Goal: Information Seeking & Learning: Learn about a topic

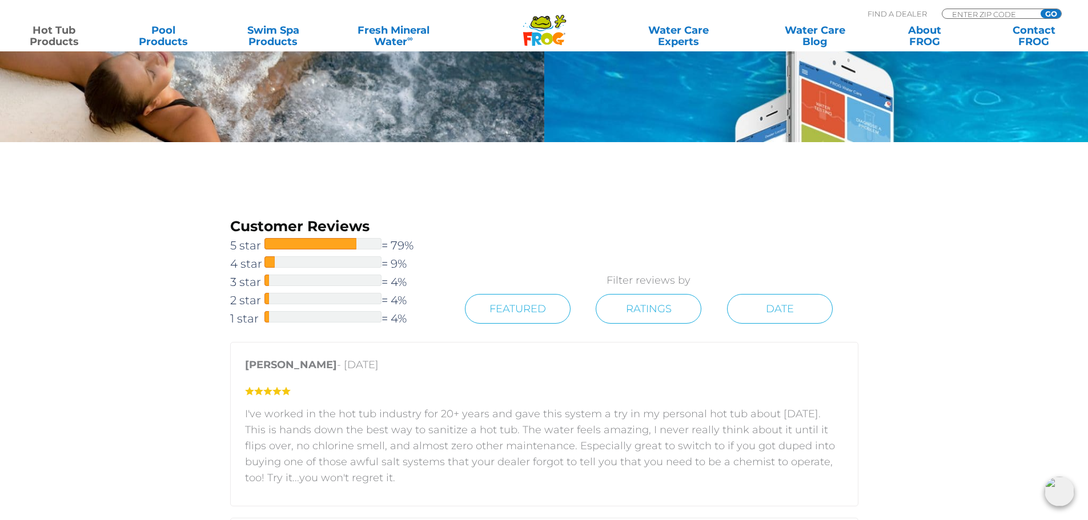
scroll to position [1485, 0]
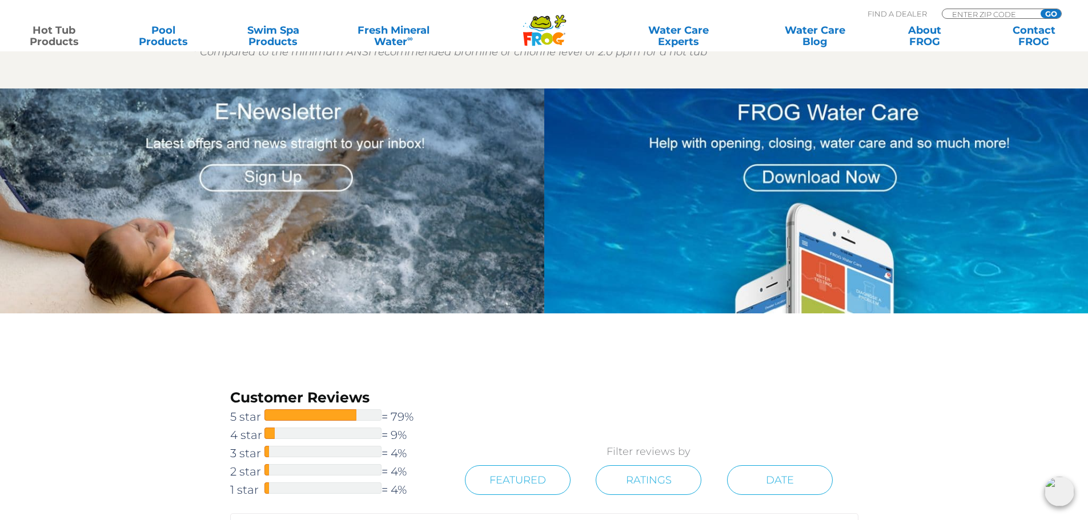
click at [810, 182] on img at bounding box center [816, 201] width 544 height 225
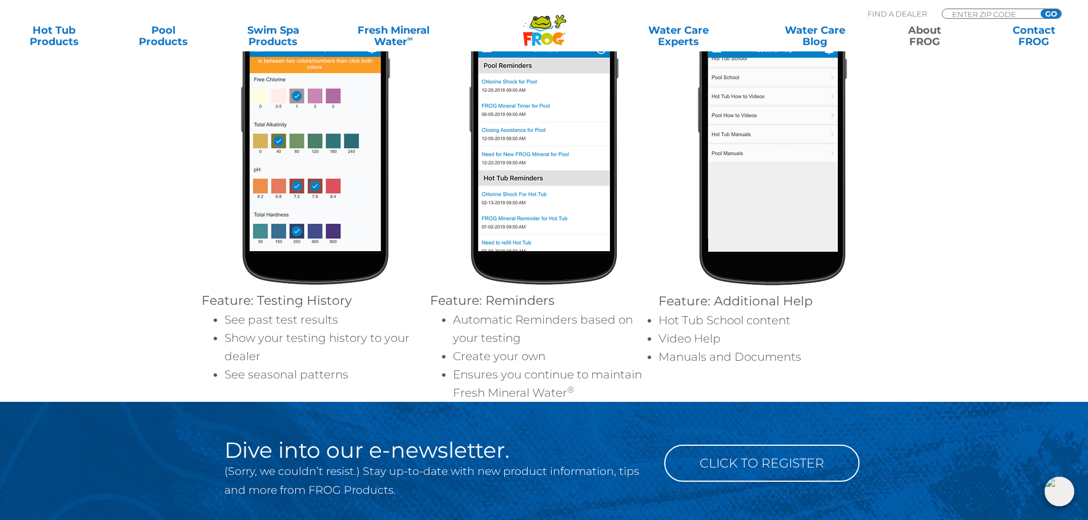
scroll to position [1142, 0]
